Goal: Book appointment/travel/reservation

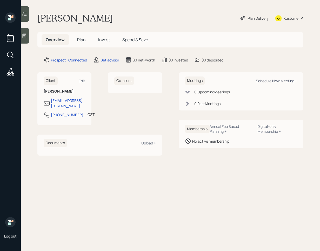
click at [277, 82] on div "Schedule New Meeting +" at bounding box center [276, 80] width 41 height 5
select select "round-[PERSON_NAME]"
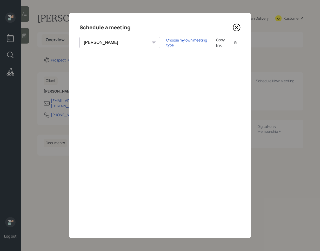
click at [166, 38] on div "Choose my own meeting type Copy link Copy text" at bounding box center [203, 42] width 74 height 11
click at [166, 42] on div "Choose my own meeting type" at bounding box center [188, 43] width 44 height 10
click at [235, 28] on icon at bounding box center [236, 28] width 8 height 8
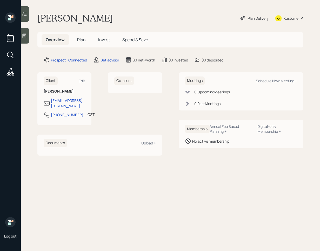
click at [25, 36] on icon at bounding box center [25, 36] width 4 height 4
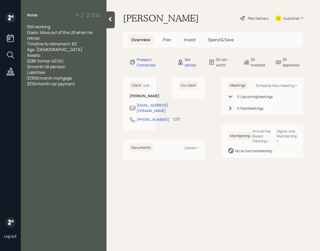
click at [110, 21] on icon at bounding box center [109, 19] width 5 height 5
